Goal: Find specific page/section

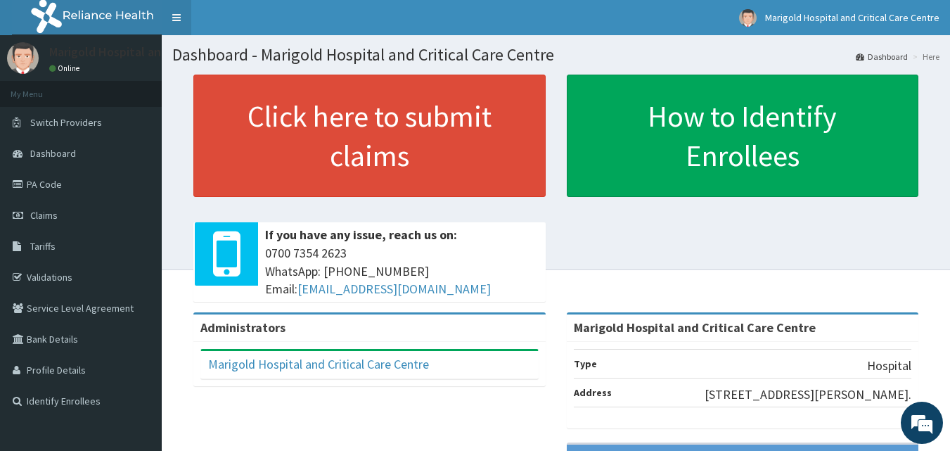
click at [170, 23] on link "Toggle navigation" at bounding box center [177, 17] width 30 height 35
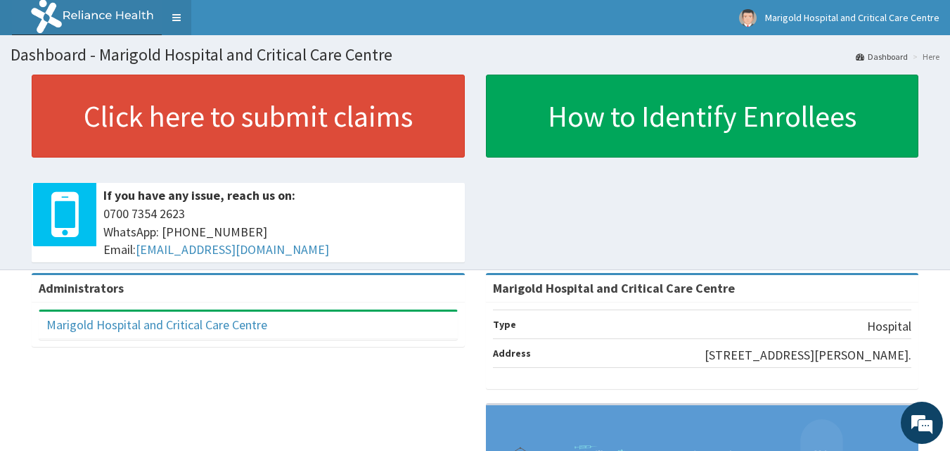
click at [167, 21] on link "Toggle navigation" at bounding box center [177, 17] width 30 height 35
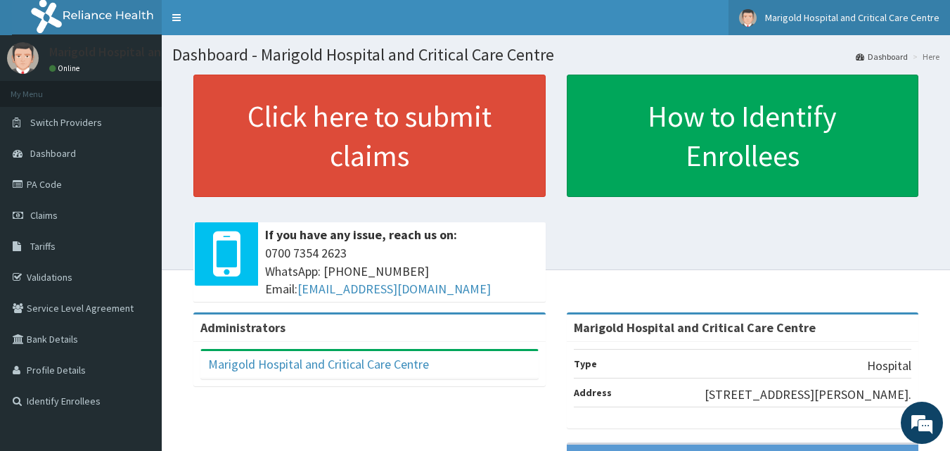
click at [936, 18] on span "Marigold Hospital and Critical Care Centre" at bounding box center [852, 17] width 174 height 13
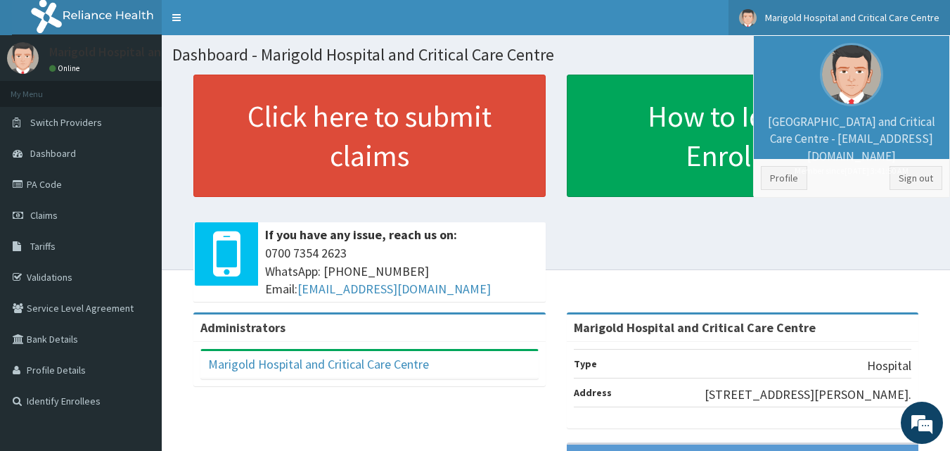
click at [832, 307] on div "Click here to submit claims If you have any issue, reach us on: [PHONE_NUMBER] …" at bounding box center [555, 194] width 767 height 238
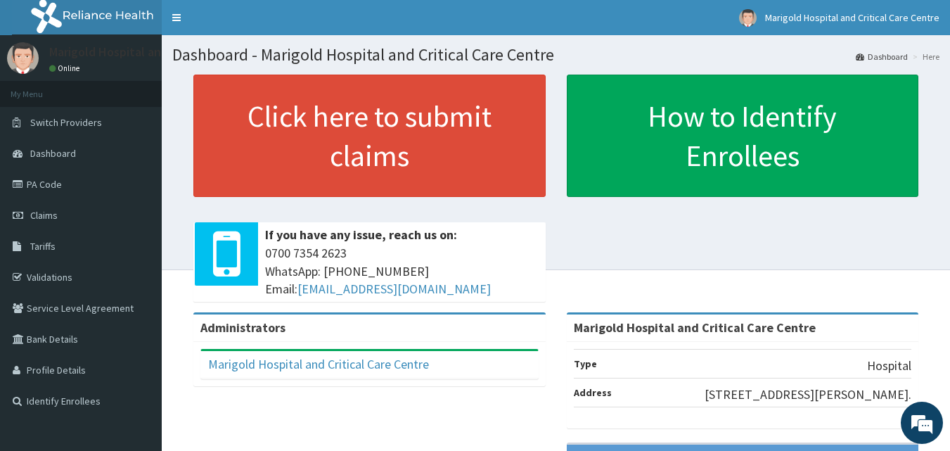
drag, startPoint x: 944, startPoint y: 1, endPoint x: 656, endPoint y: 215, distance: 359.0
click at [656, 215] on div "Click here to submit claims If you have any issue, reach us on: [PHONE_NUMBER] …" at bounding box center [555, 194] width 767 height 238
click at [647, 238] on div "Click here to submit claims If you have any issue, reach us on: [PHONE_NUMBER] …" at bounding box center [555, 194] width 767 height 238
click at [56, 62] on div "Marigold Hospital and Critical Care Centre Online" at bounding box center [160, 59] width 243 height 34
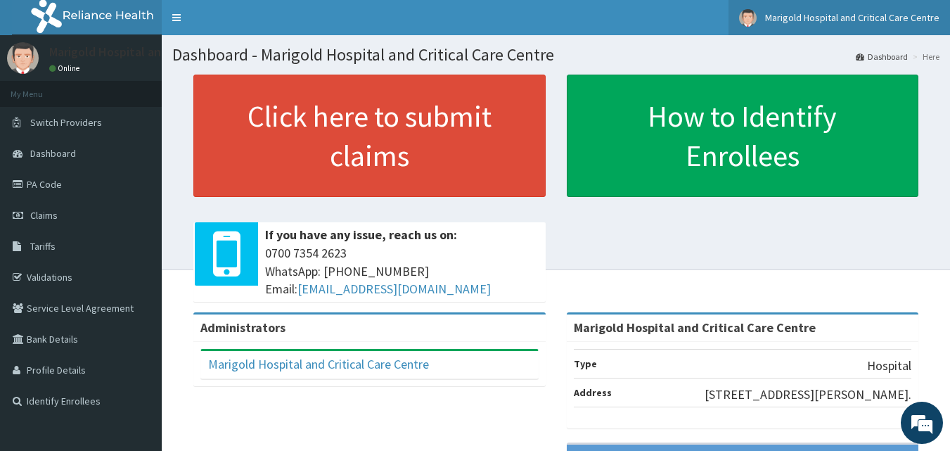
click at [938, 20] on span "Marigold Hospital and Critical Care Centre" at bounding box center [852, 17] width 174 height 13
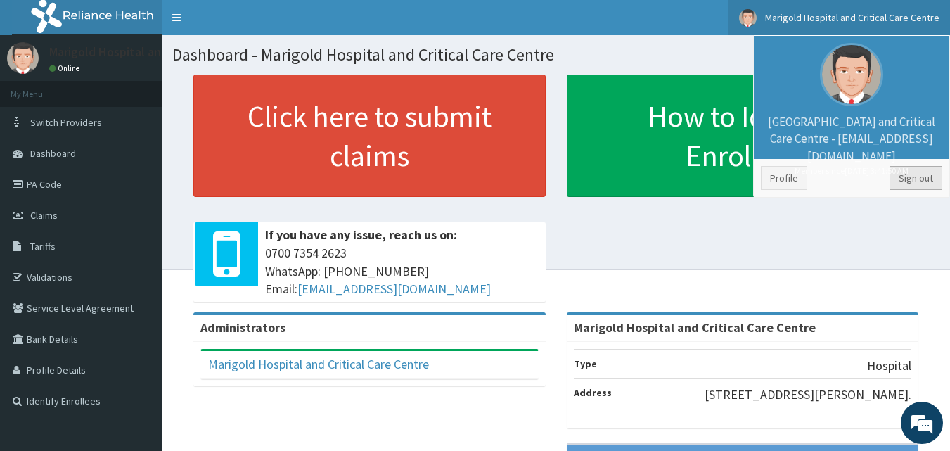
click at [916, 183] on link "Sign out" at bounding box center [916, 178] width 53 height 24
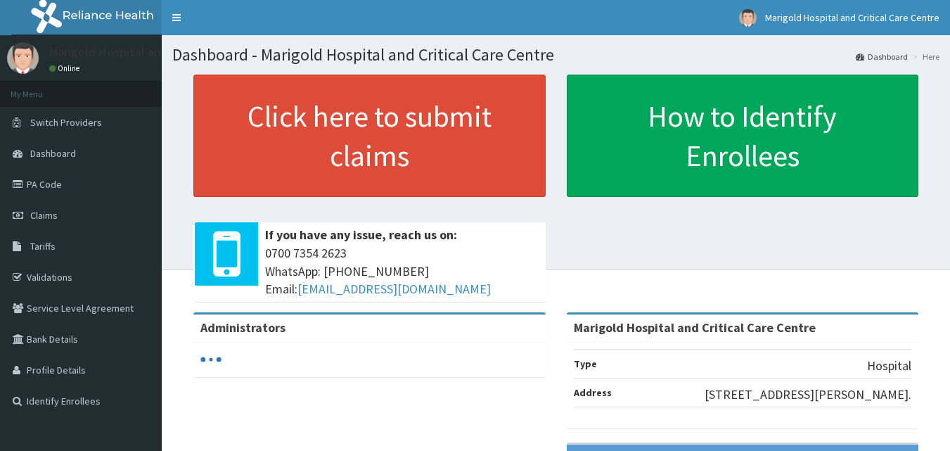
click at [13, 257] on link "Tariffs" at bounding box center [81, 246] width 162 height 31
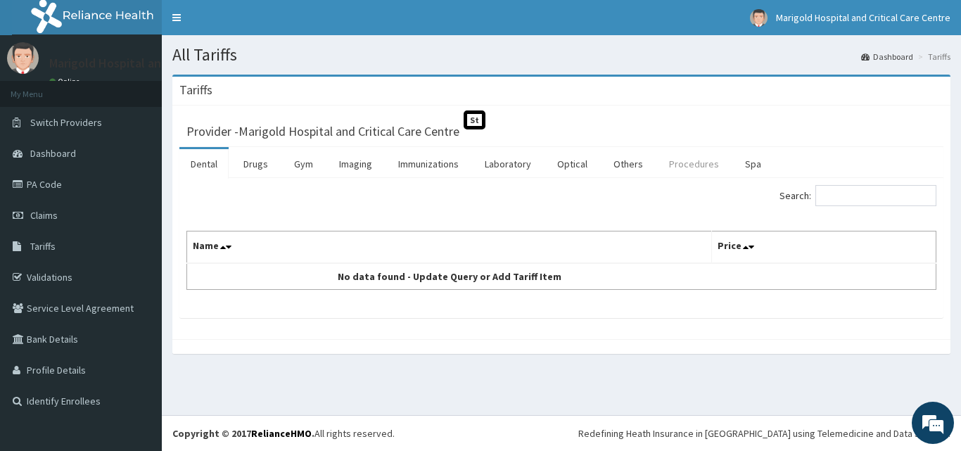
click at [703, 160] on link "Procedures" at bounding box center [694, 164] width 72 height 30
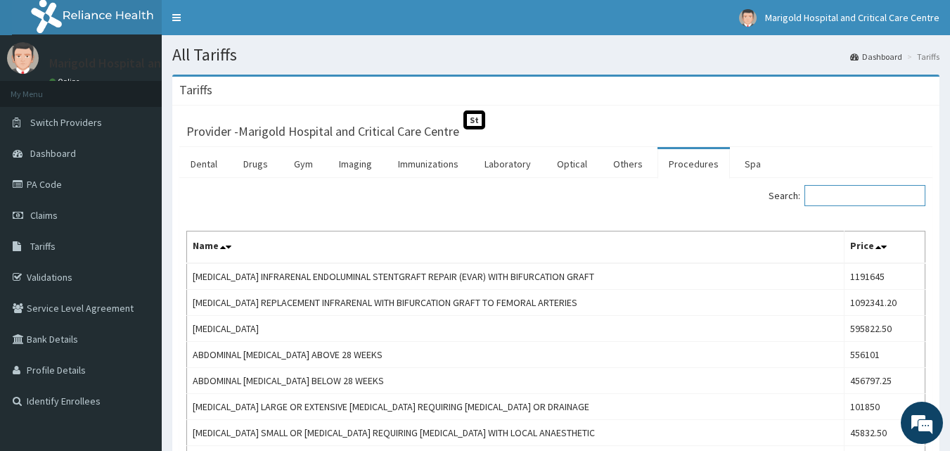
click at [859, 200] on input "Search:" at bounding box center [865, 195] width 121 height 21
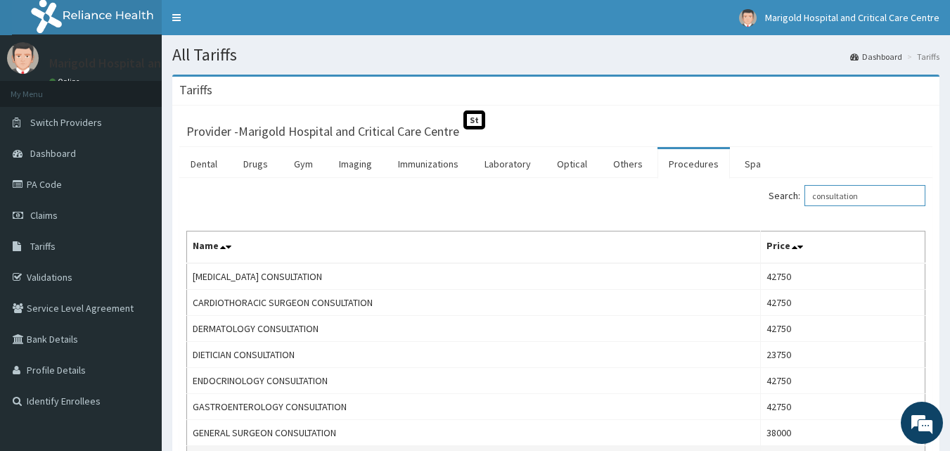
type input "consultation"
